Goal: Information Seeking & Learning: Understand process/instructions

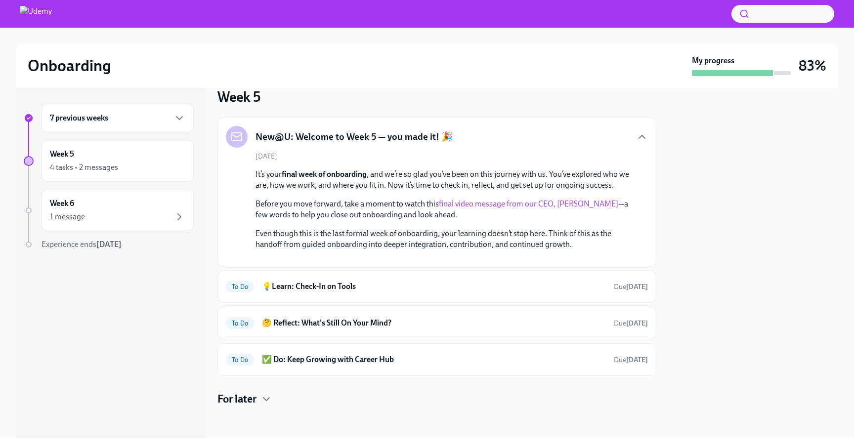
scroll to position [39, 0]
click at [523, 199] on link "final video message from our CEO, [PERSON_NAME]" at bounding box center [528, 203] width 179 height 9
click at [244, 408] on div at bounding box center [436, 423] width 439 height 32
click at [244, 401] on h4 "For later" at bounding box center [236, 399] width 39 height 15
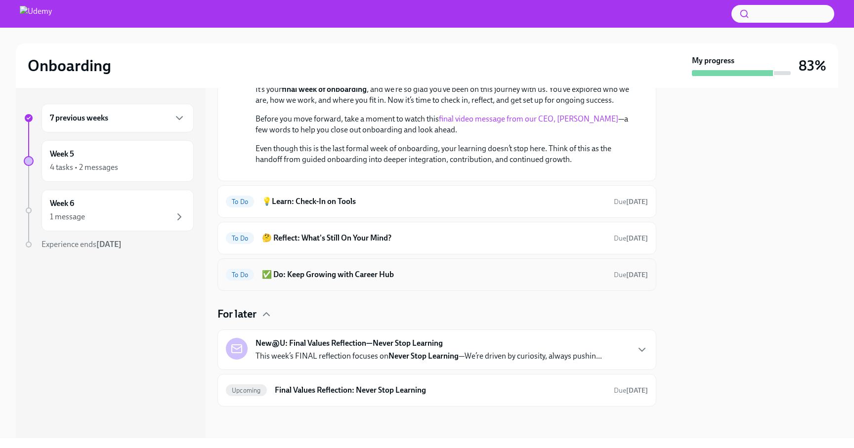
scroll to position [225, 0]
click at [638, 347] on icon "button" at bounding box center [642, 350] width 12 height 12
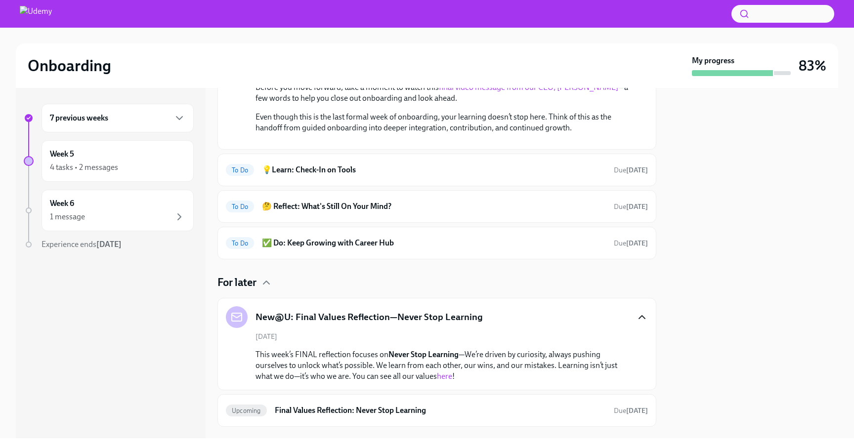
scroll to position [155, 0]
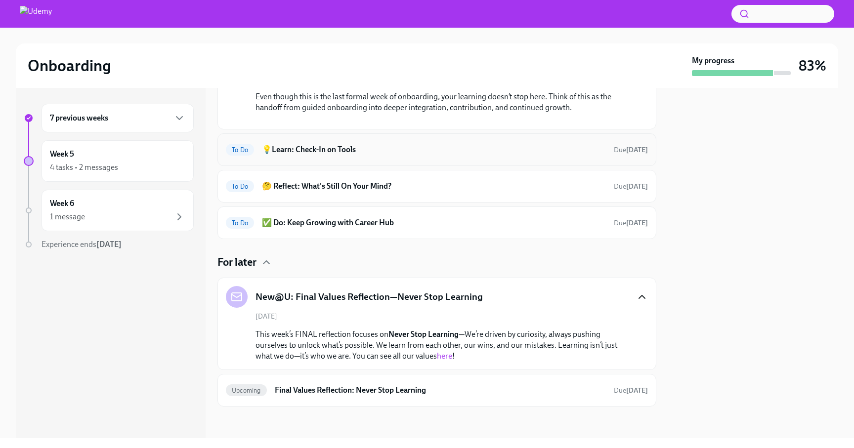
click at [432, 158] on div "To Do 💡Learn: Check-In on Tools Due [DATE]" at bounding box center [437, 150] width 422 height 16
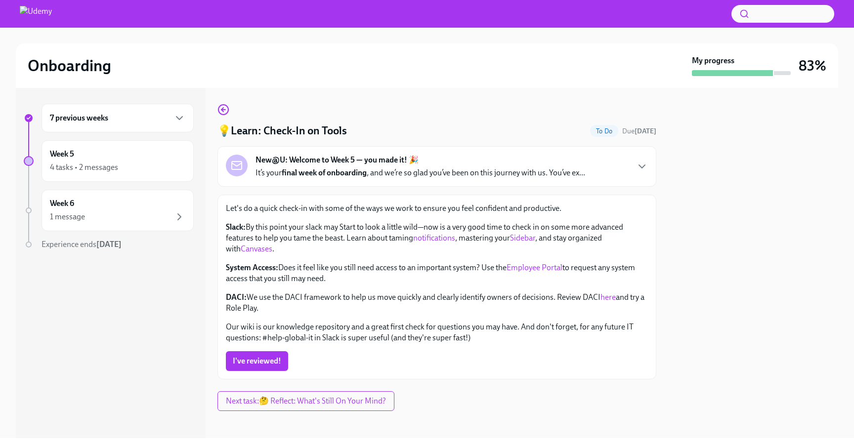
click at [434, 239] on link "notifications" at bounding box center [434, 237] width 42 height 9
click at [524, 238] on link "Sidebar" at bounding box center [522, 237] width 25 height 9
click at [245, 249] on link "Canvases" at bounding box center [257, 248] width 32 height 9
click at [530, 266] on link "Employee Portal" at bounding box center [535, 267] width 56 height 9
click at [608, 299] on link "here" at bounding box center [608, 297] width 15 height 9
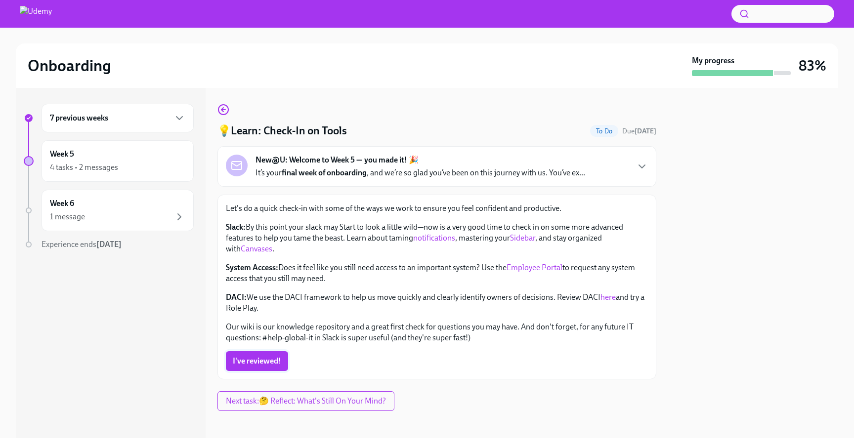
click at [262, 362] on span "I've reviewed!" at bounding box center [257, 361] width 48 height 10
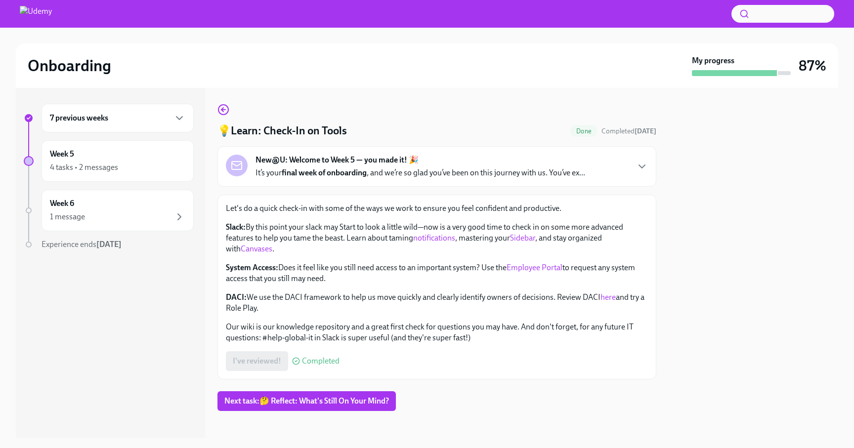
scroll to position [4, 0]
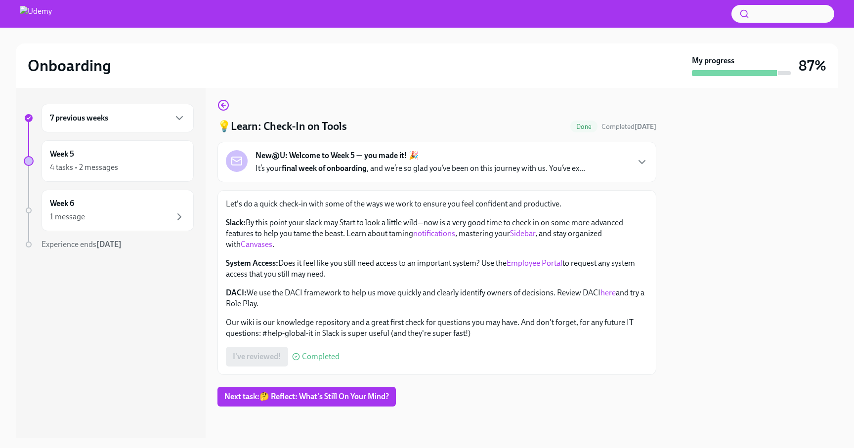
click at [518, 152] on div "New@U: Welcome to Week 5 — you made it! 🎉 It’s your final week of onboarding , …" at bounding box center [421, 162] width 330 height 24
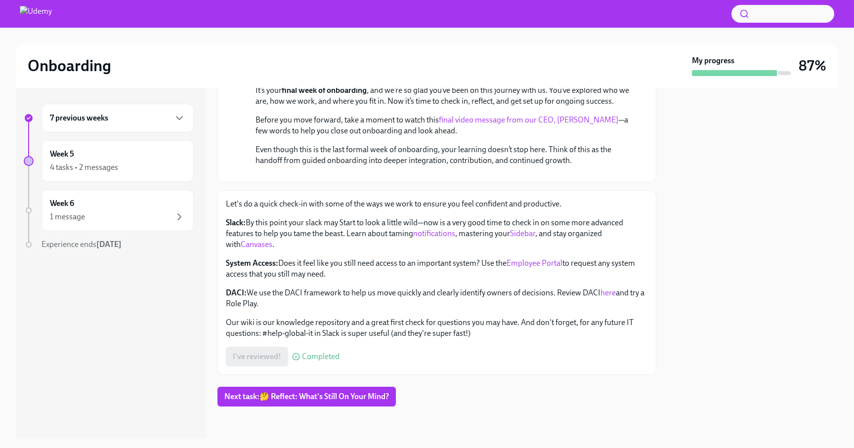
scroll to position [237, 0]
click at [149, 162] on div "4 tasks • 2 messages" at bounding box center [117, 168] width 135 height 12
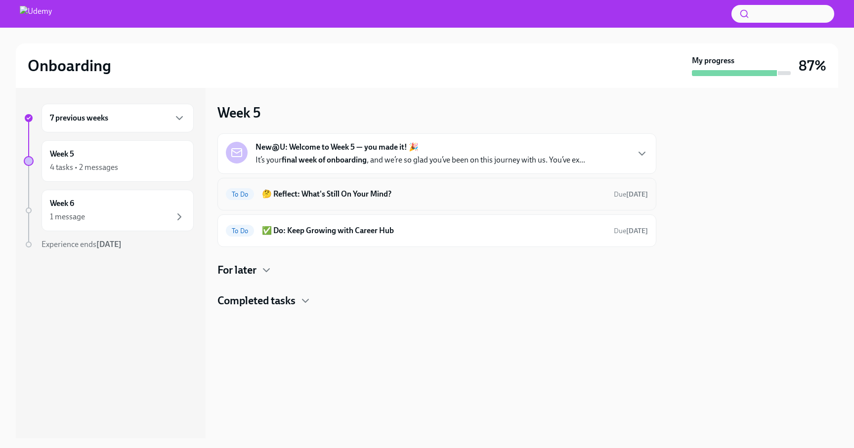
click at [345, 198] on h6 "🤔 Reflect: What's Still On Your Mind?" at bounding box center [434, 194] width 344 height 11
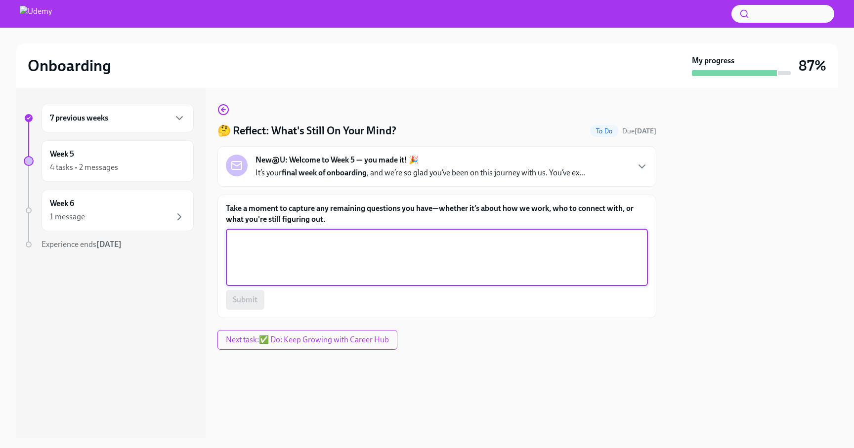
click at [257, 247] on textarea "Take a moment to capture any remaining questions you have—whether it’s about ho…" at bounding box center [437, 257] width 410 height 47
click at [282, 251] on textarea "Take a moment to capture any remaining questions you have—whether it’s about ho…" at bounding box center [437, 257] width 410 height 47
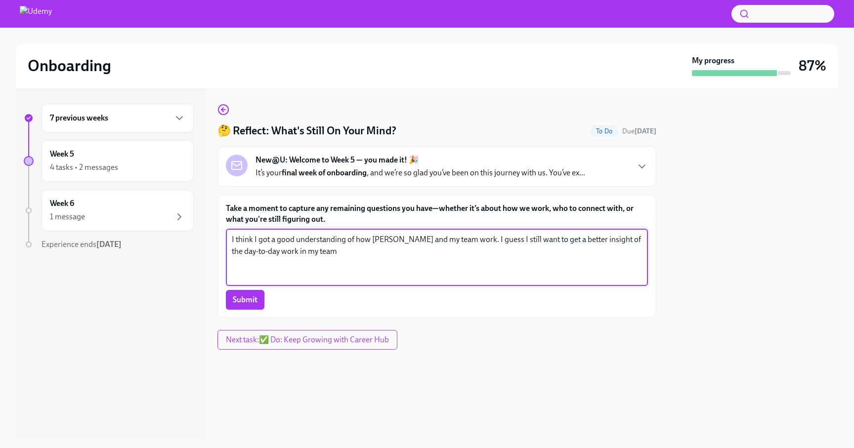
click at [554, 239] on textarea "I think I got a good understanding of how [PERSON_NAME] and my team work. I gue…" at bounding box center [437, 257] width 410 height 47
click at [313, 251] on textarea "I think I got a good understanding of how [PERSON_NAME] and my team work. I gue…" at bounding box center [437, 257] width 410 height 47
type textarea "I think I got a good understanding of how [PERSON_NAME] and my team work. I gue…"
click at [251, 305] on button "Submit" at bounding box center [245, 300] width 39 height 20
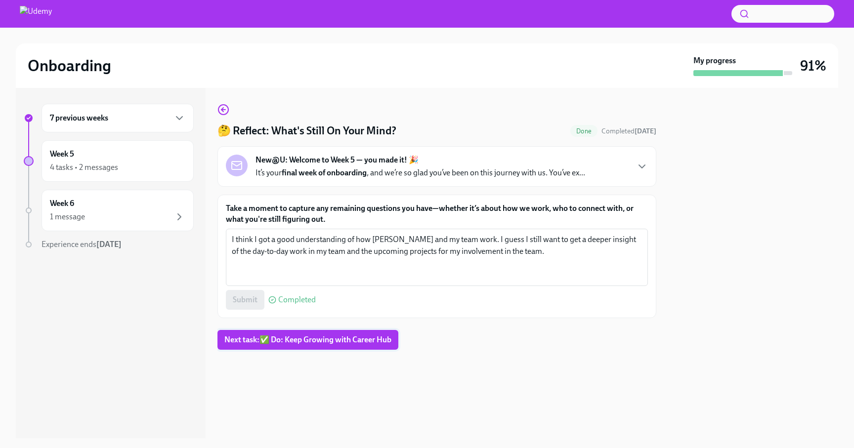
click at [307, 342] on span "Next task : ✅ Do: Keep Growing with Career Hub" at bounding box center [307, 340] width 167 height 10
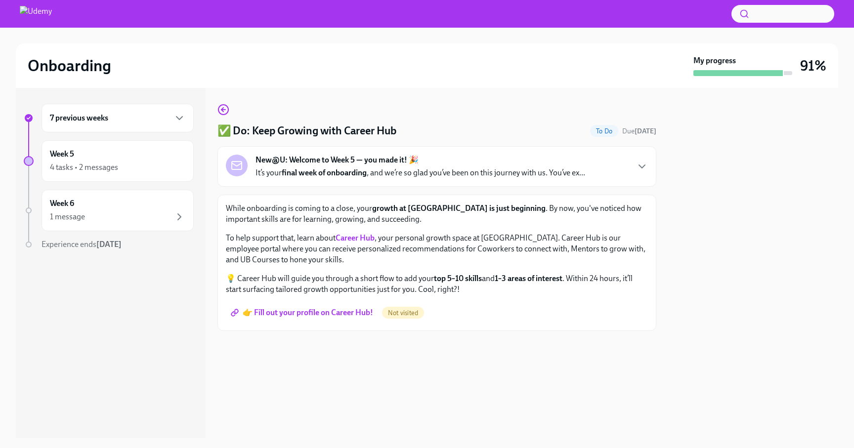
click at [354, 239] on strong "Career Hub" at bounding box center [355, 237] width 39 height 9
click at [303, 316] on span "👉 Fill out your profile on Career Hub!" at bounding box center [303, 313] width 140 height 10
click at [223, 107] on icon "button" at bounding box center [223, 110] width 12 height 12
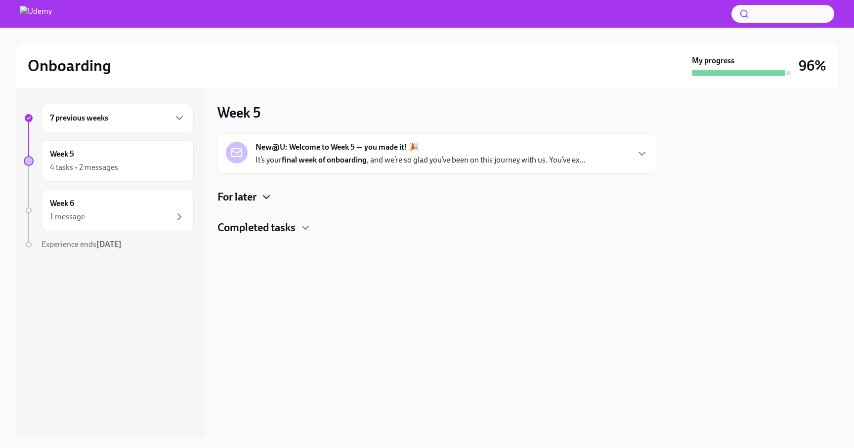
click at [265, 193] on icon "button" at bounding box center [266, 197] width 12 height 12
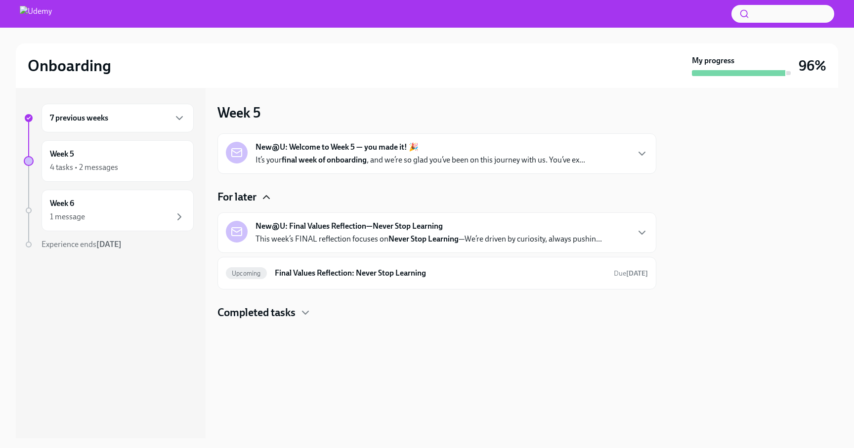
click at [287, 316] on h4 "Completed tasks" at bounding box center [256, 312] width 78 height 15
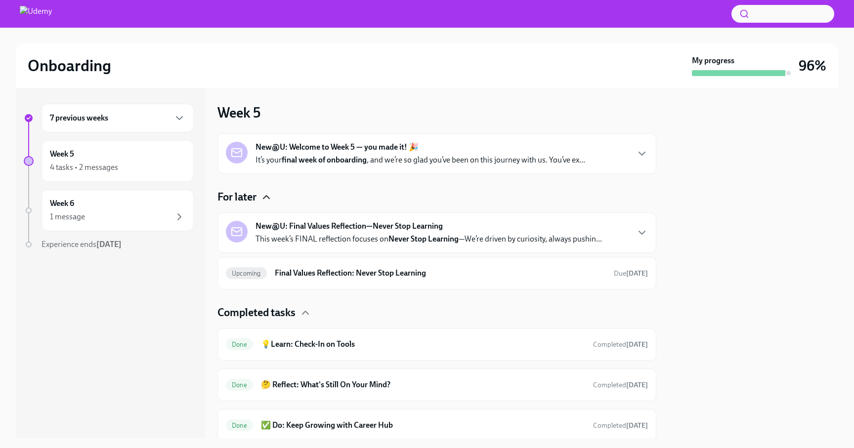
click at [612, 157] on div "New@U: Welcome to Week 5 — you made it! 🎉 It’s your final week of onboarding , …" at bounding box center [437, 154] width 422 height 24
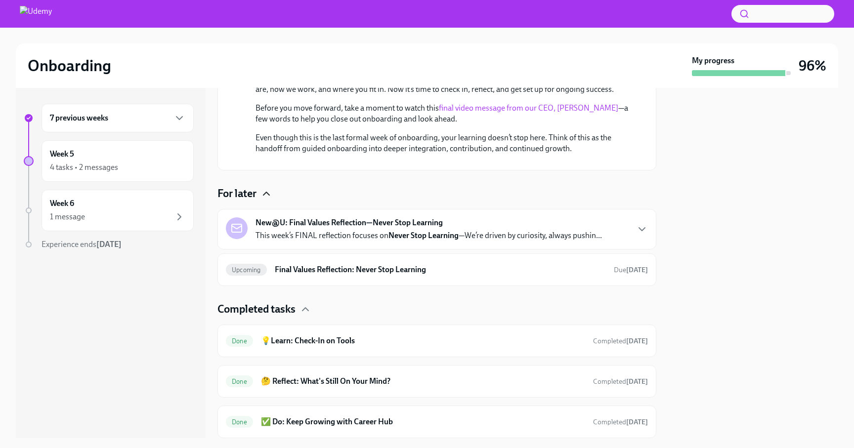
scroll to position [267, 0]
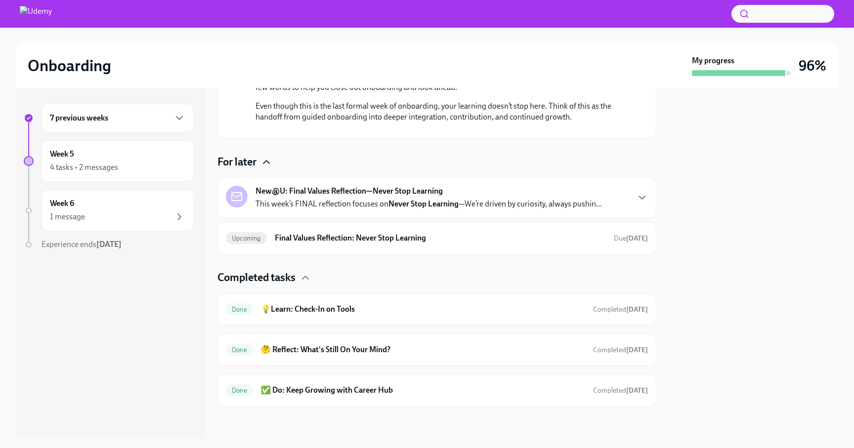
click at [576, 195] on div "New@U: Final Values Reflection—Never Stop Learning This week’s FINAL reflection…" at bounding box center [429, 198] width 346 height 24
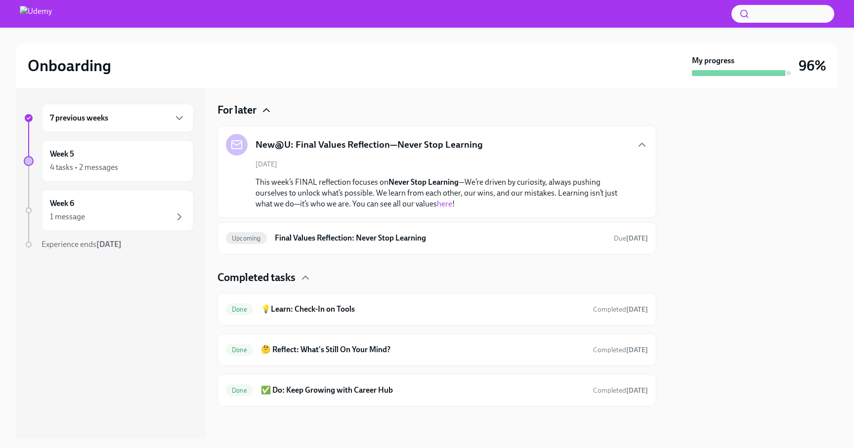
scroll to position [319, 0]
